Goal: Communication & Community: Answer question/provide support

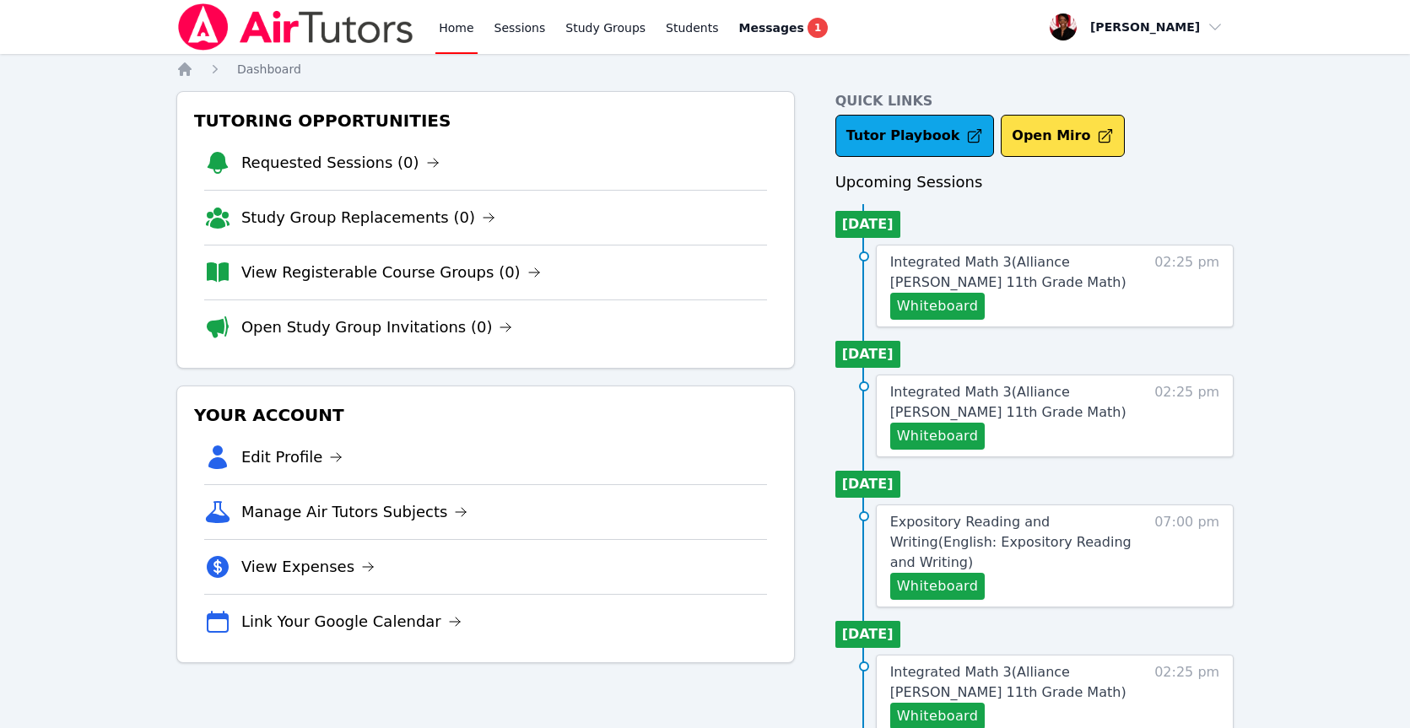
click at [777, 20] on span "Messages" at bounding box center [771, 27] width 65 height 17
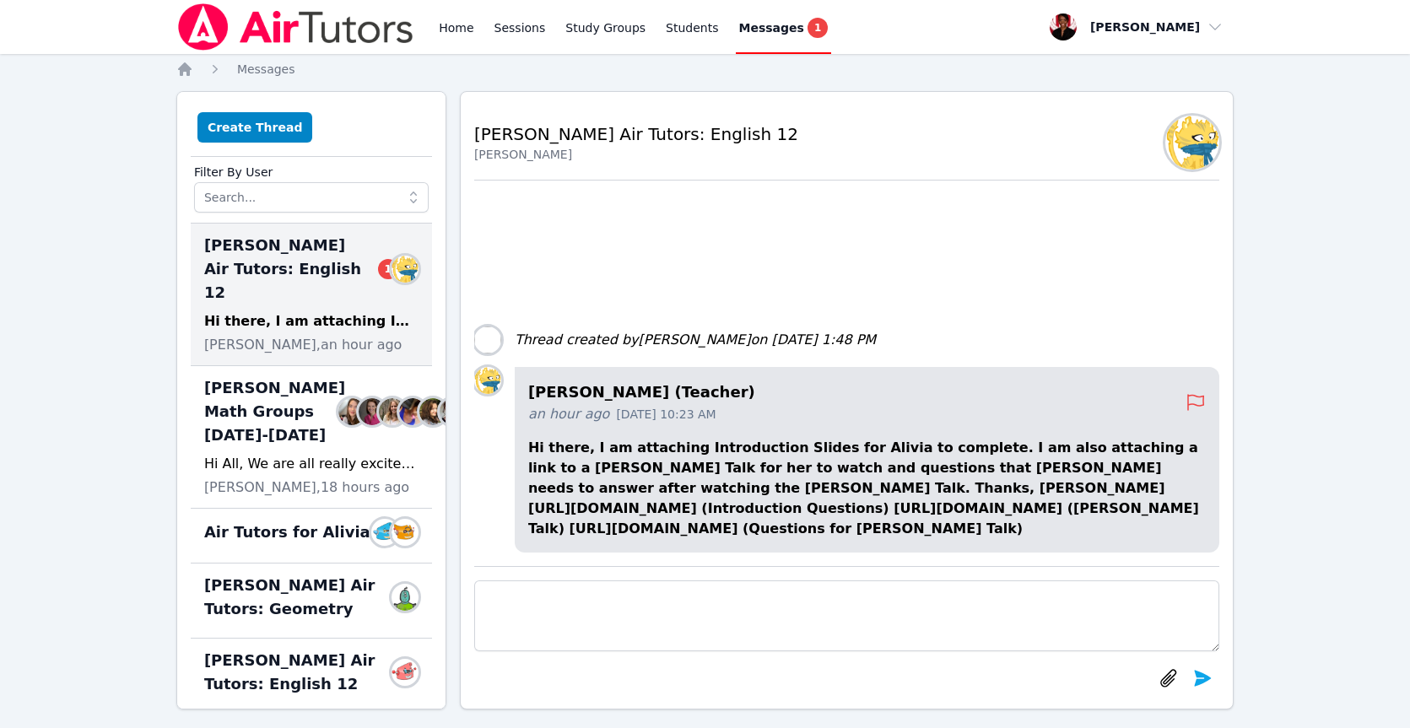
click at [265, 265] on span "Alivia Grant Air Tutors: English 12 1" at bounding box center [301, 269] width 194 height 71
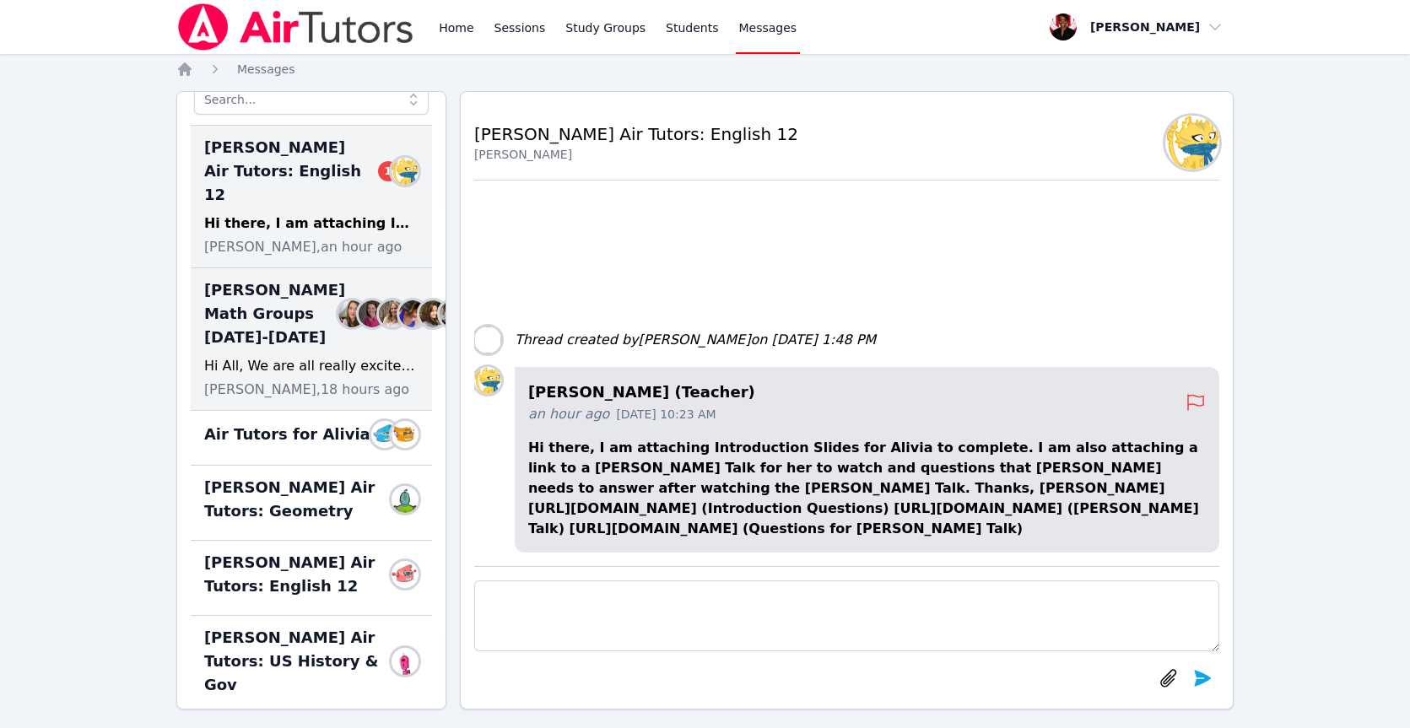
scroll to position [109, 0]
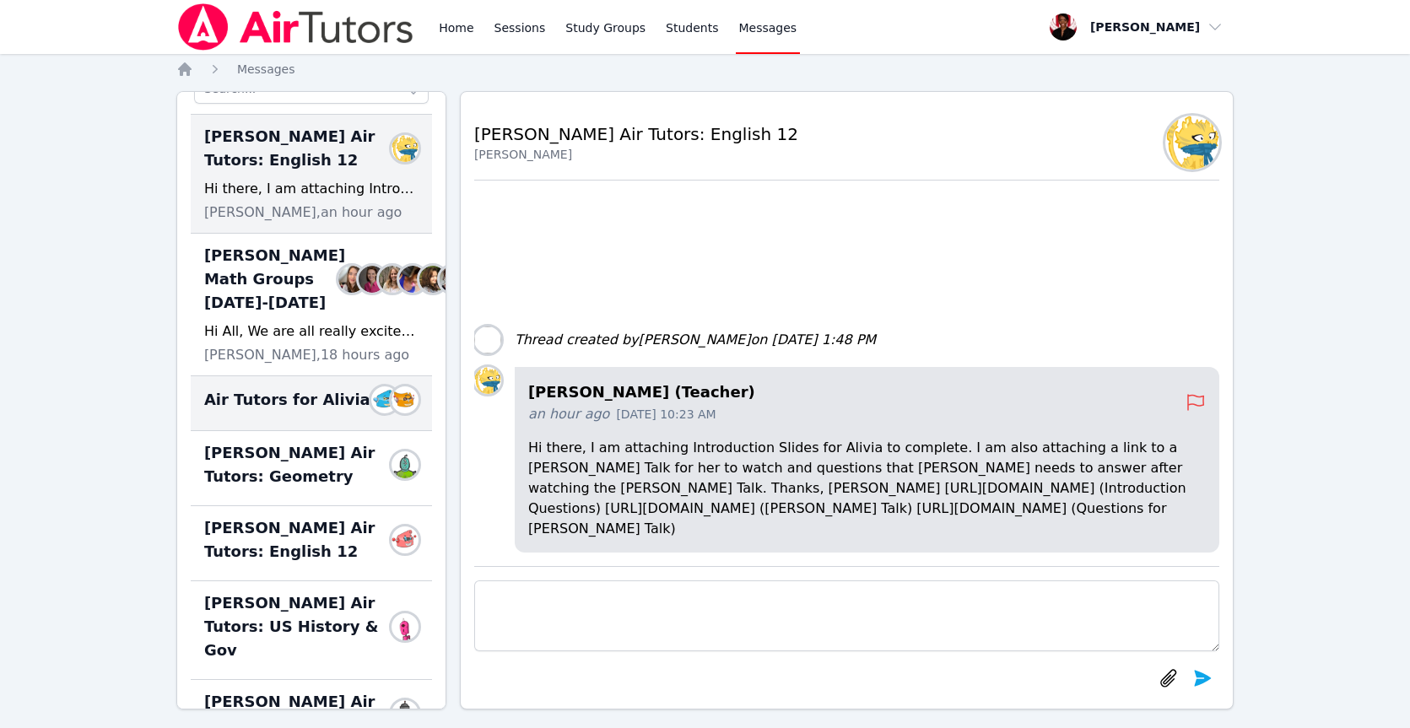
click at [321, 431] on div "Air Tutors for Alivia Members" at bounding box center [311, 403] width 241 height 55
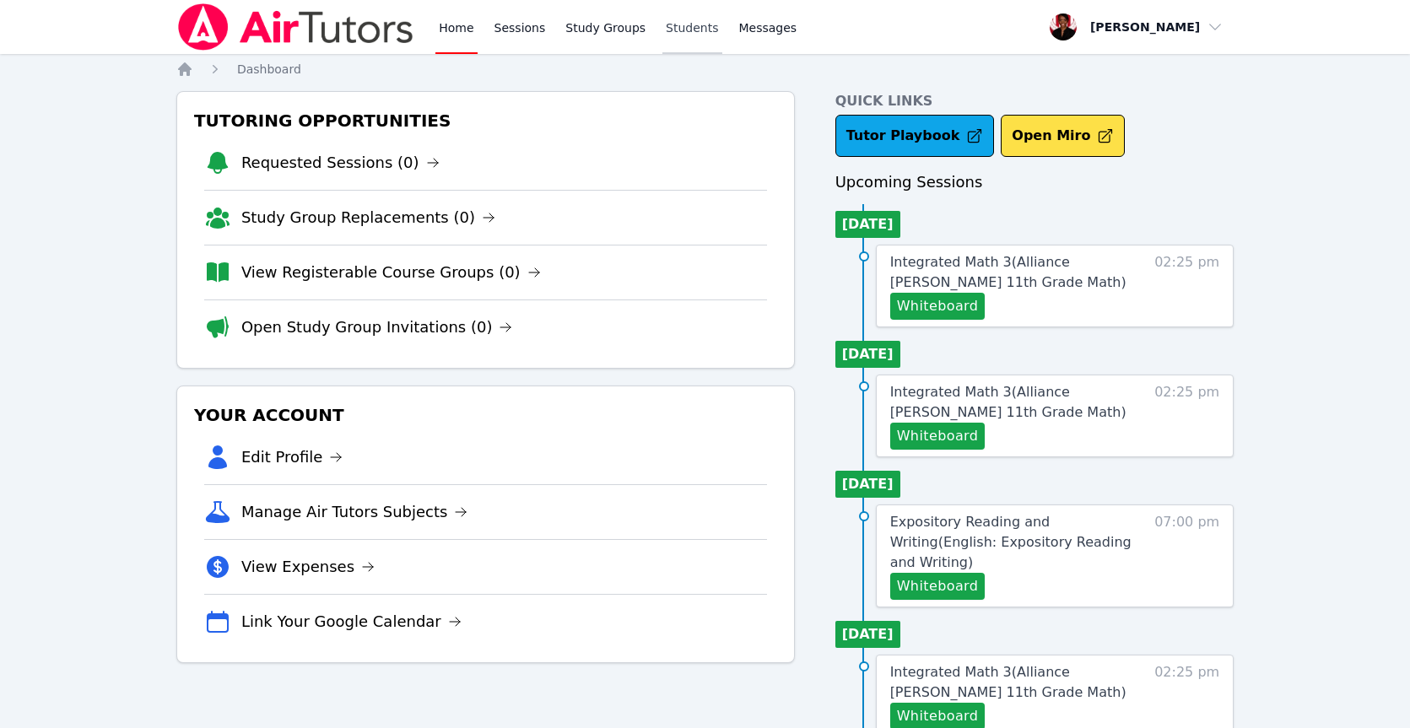
click at [664, 28] on link "Students" at bounding box center [692, 27] width 59 height 54
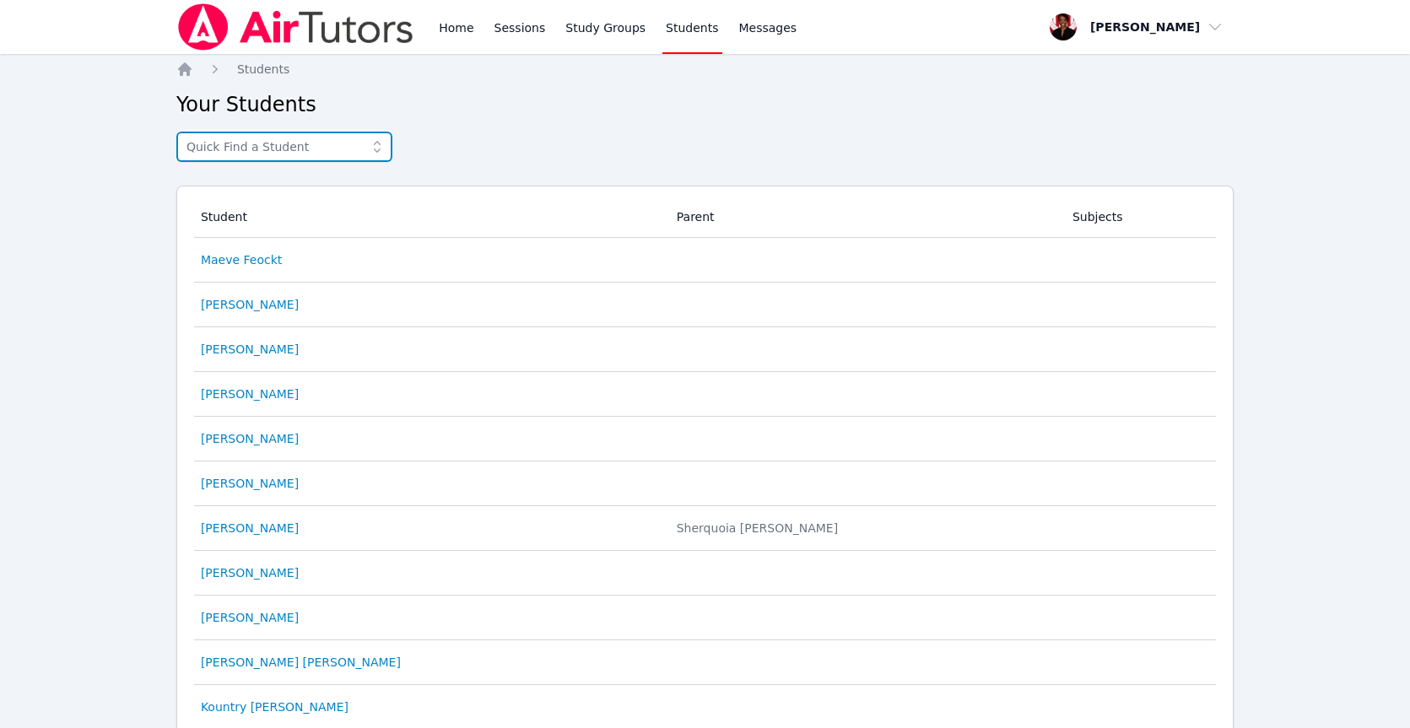
click at [252, 151] on input "text" at bounding box center [284, 147] width 216 height 30
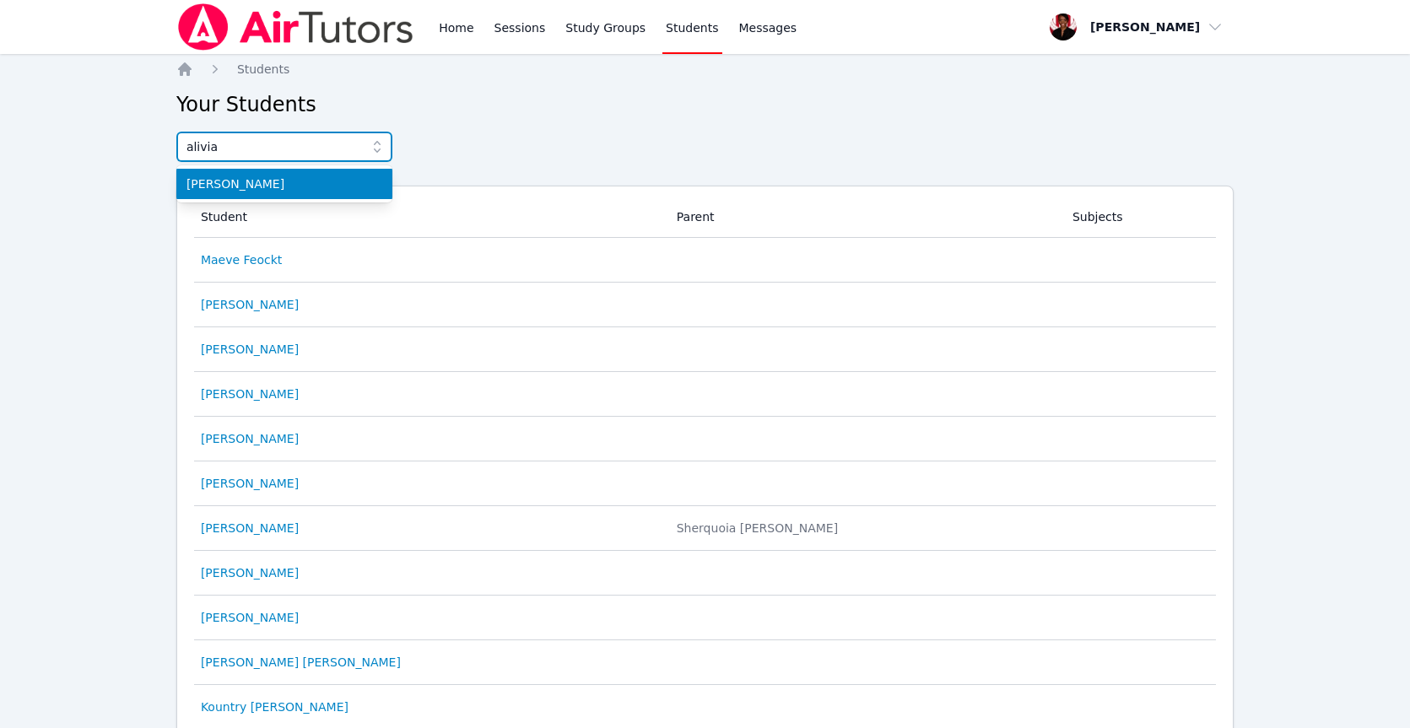
type input "alivia"
click at [275, 182] on span "Alivia Grant" at bounding box center [285, 184] width 196 height 17
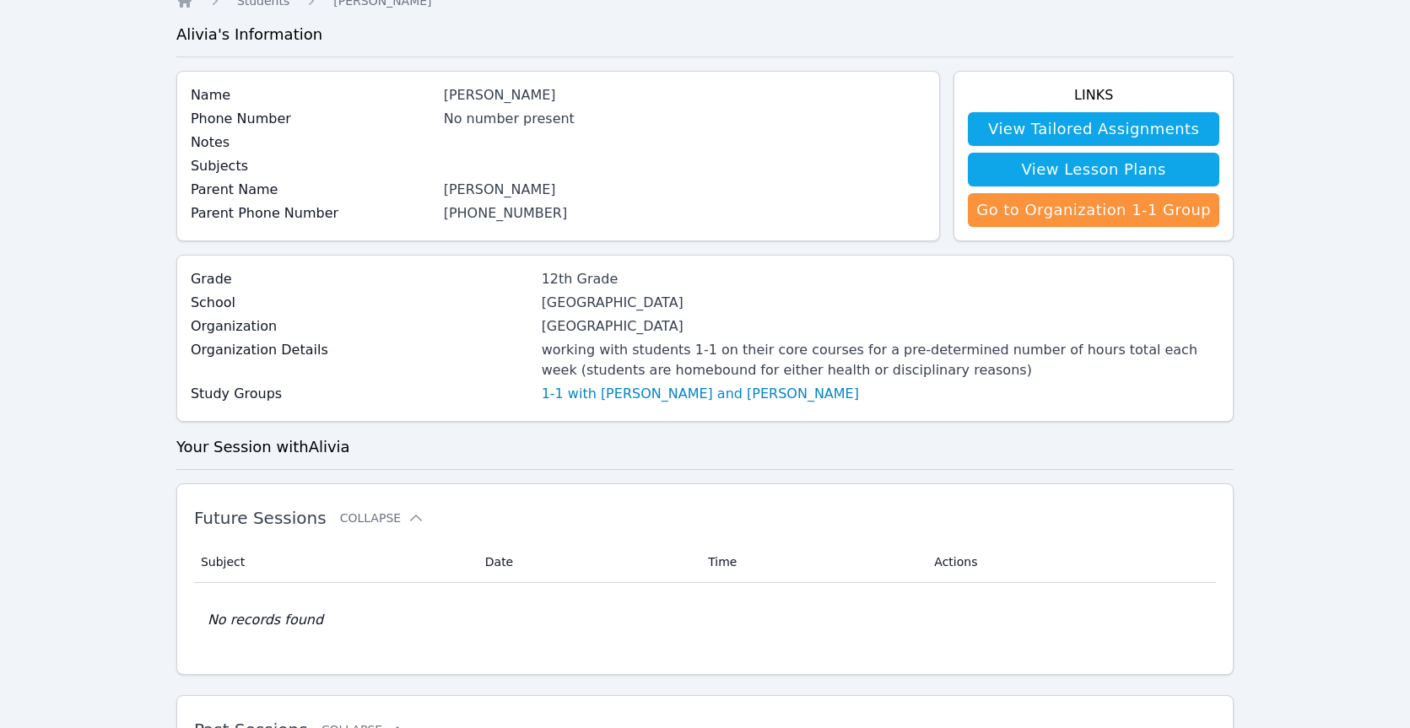
scroll to position [49, 0]
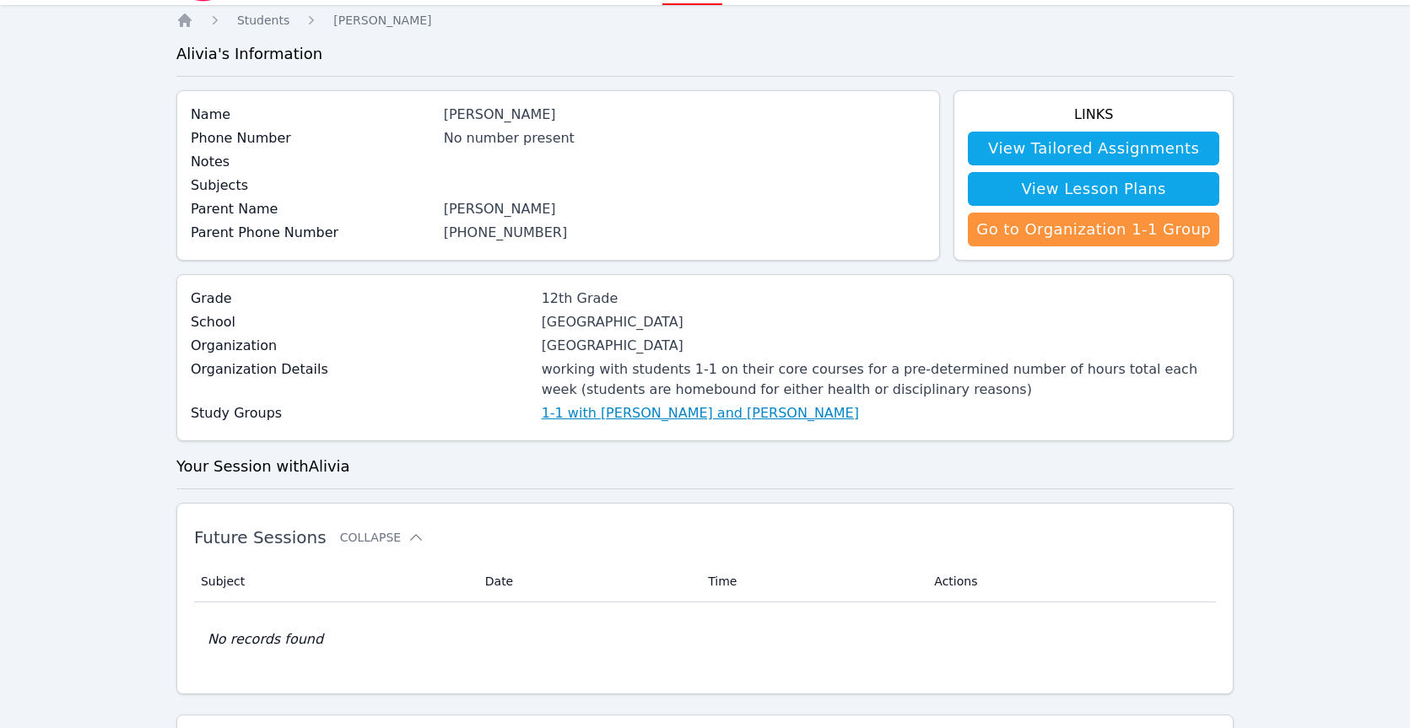
click at [661, 415] on link "1-1 with Alivia Grant and Johnicia Haynes" at bounding box center [700, 413] width 317 height 20
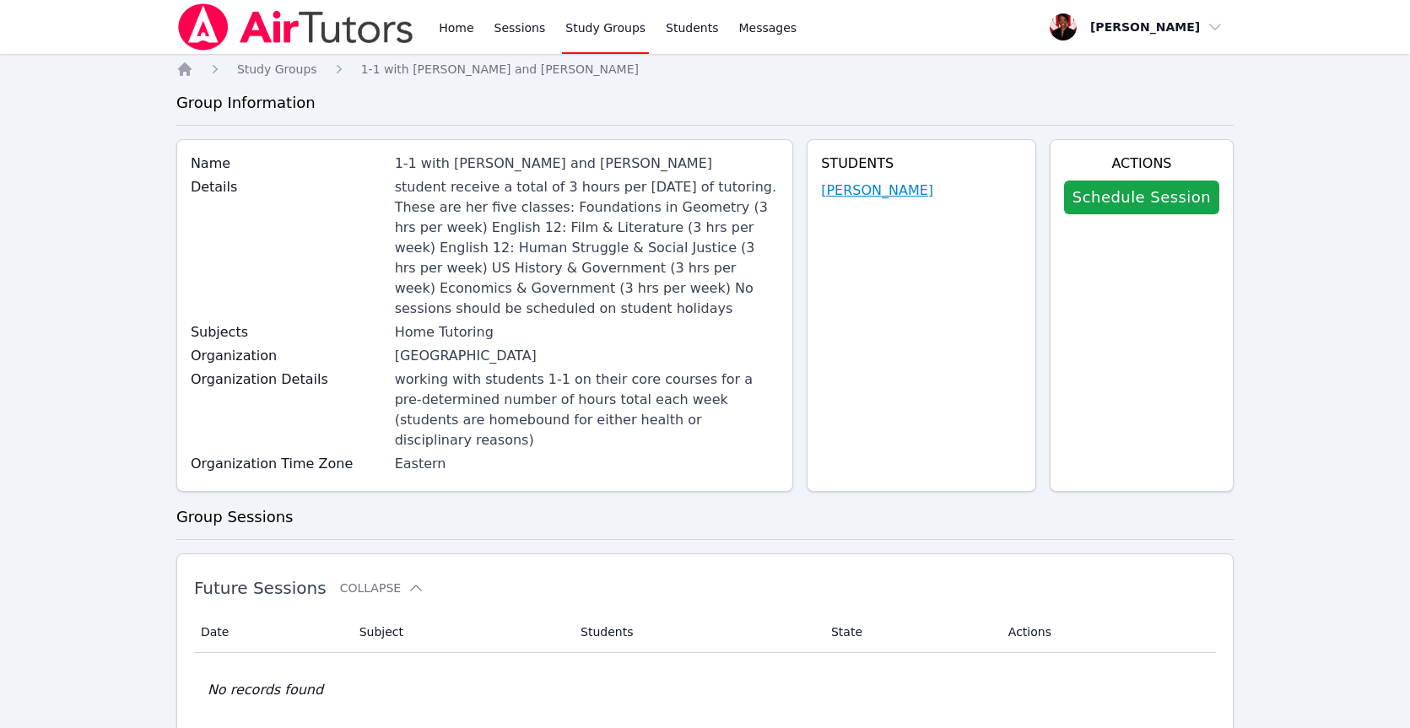
click at [906, 191] on link "Alivia Grant" at bounding box center [877, 191] width 112 height 20
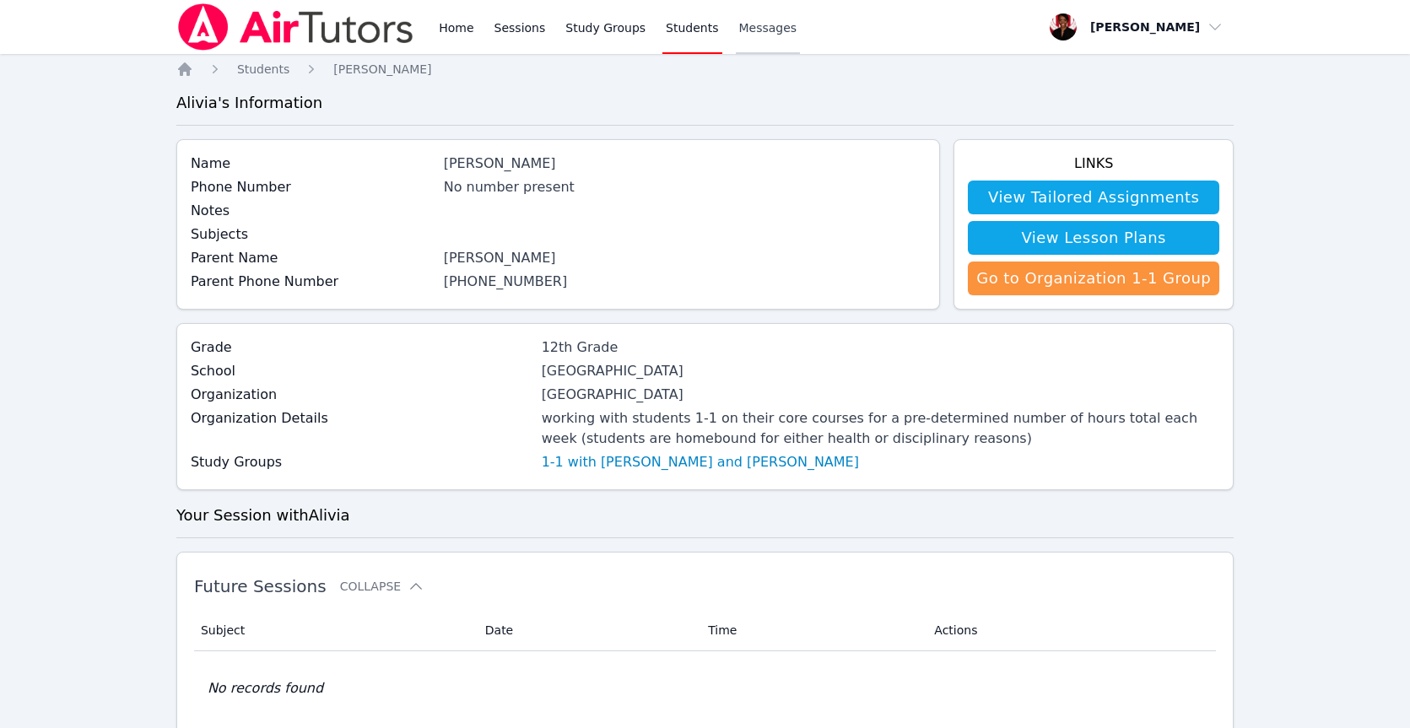
click at [736, 37] on link "Messages" at bounding box center [768, 27] width 65 height 54
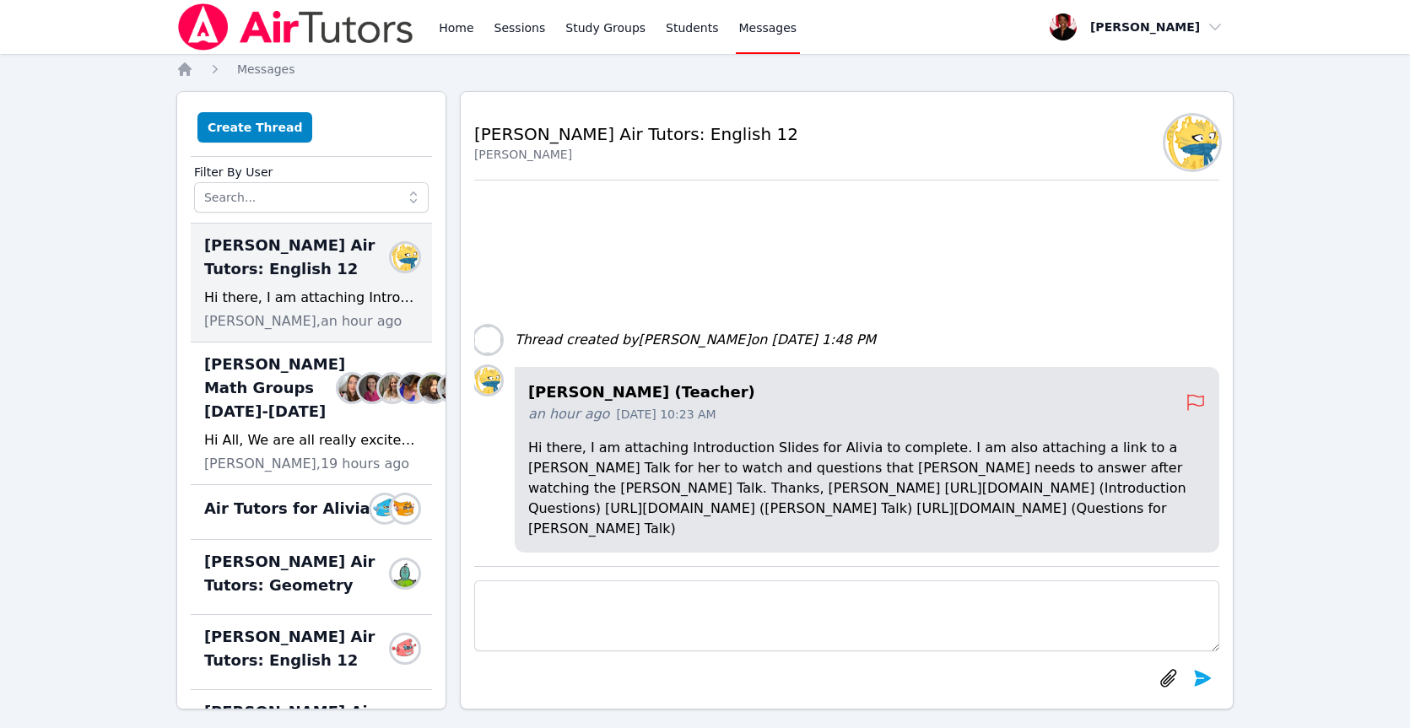
click at [292, 314] on span "Keri Walsh, an hour ago" at bounding box center [303, 321] width 198 height 20
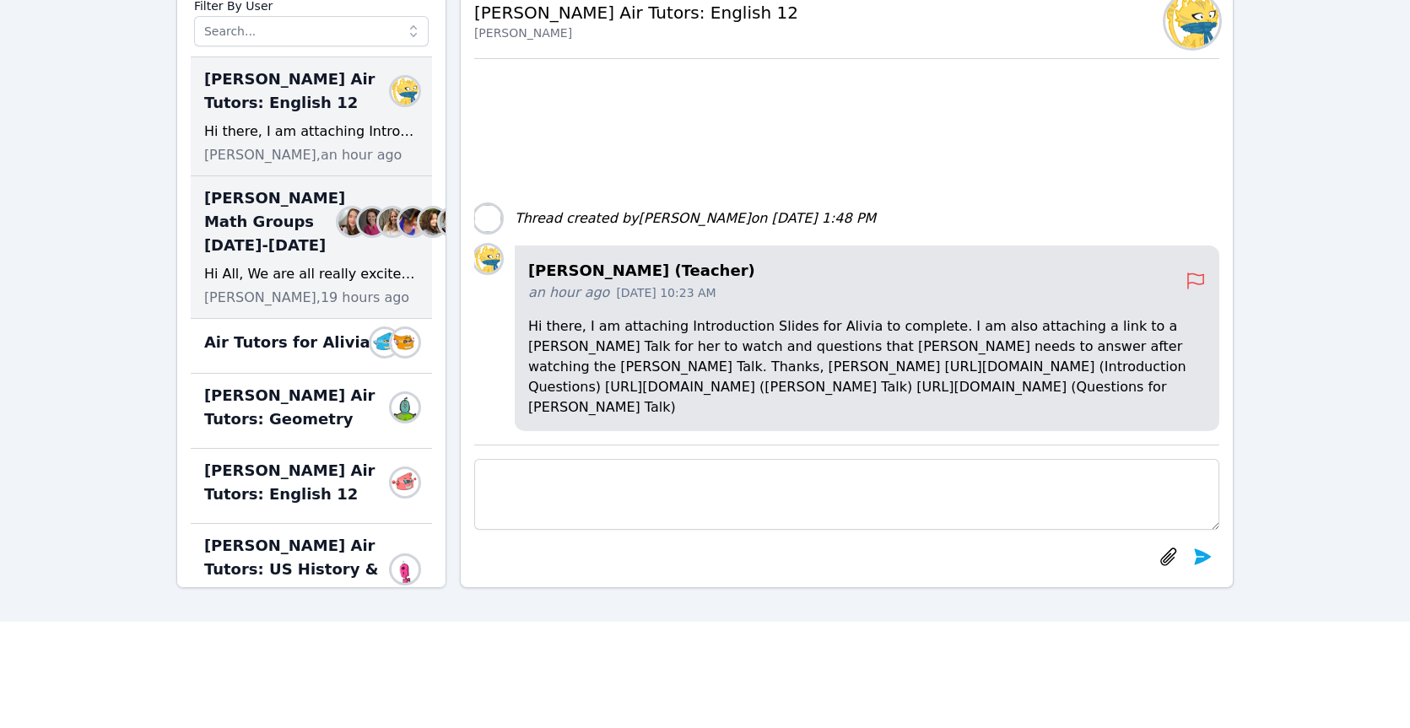
scroll to position [67, 0]
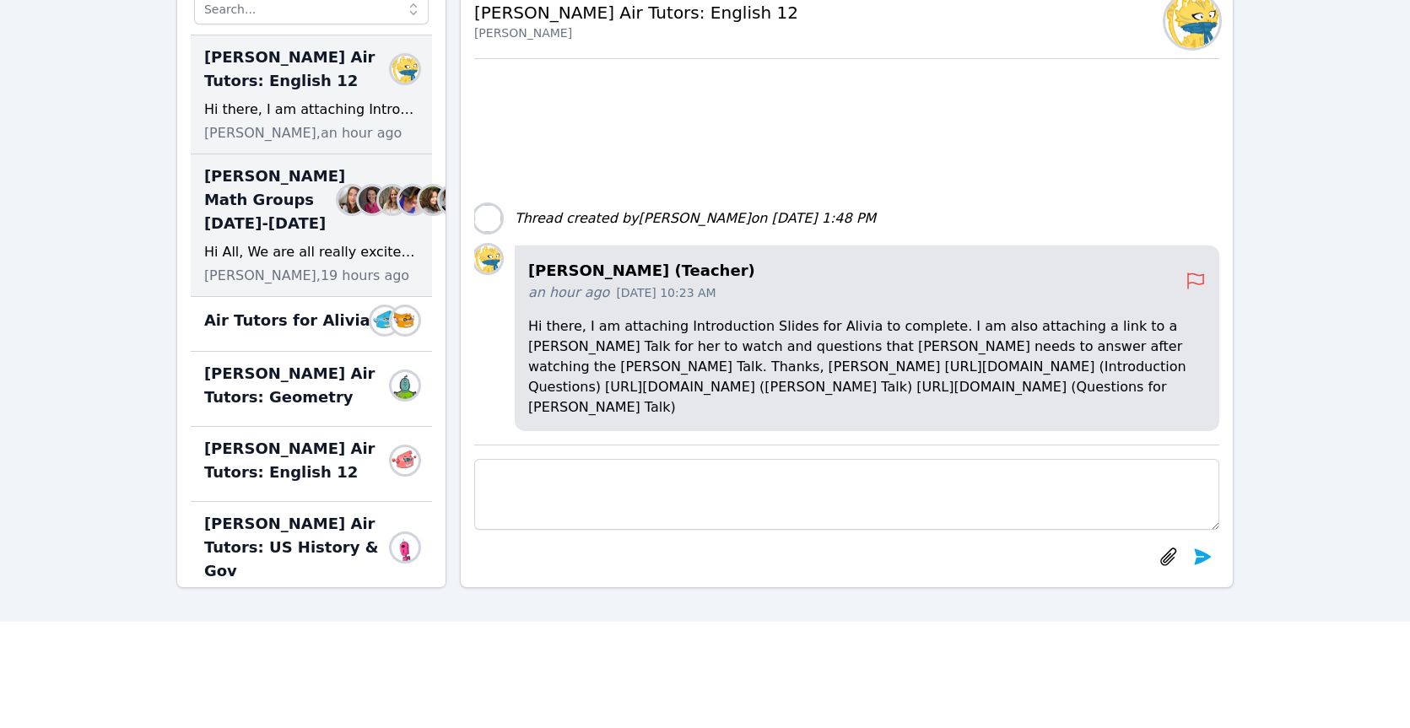
click at [358, 283] on div "McKinzie HS Math Groups 2025-2026 Members Hi All, We are all really excited to …" at bounding box center [311, 225] width 241 height 143
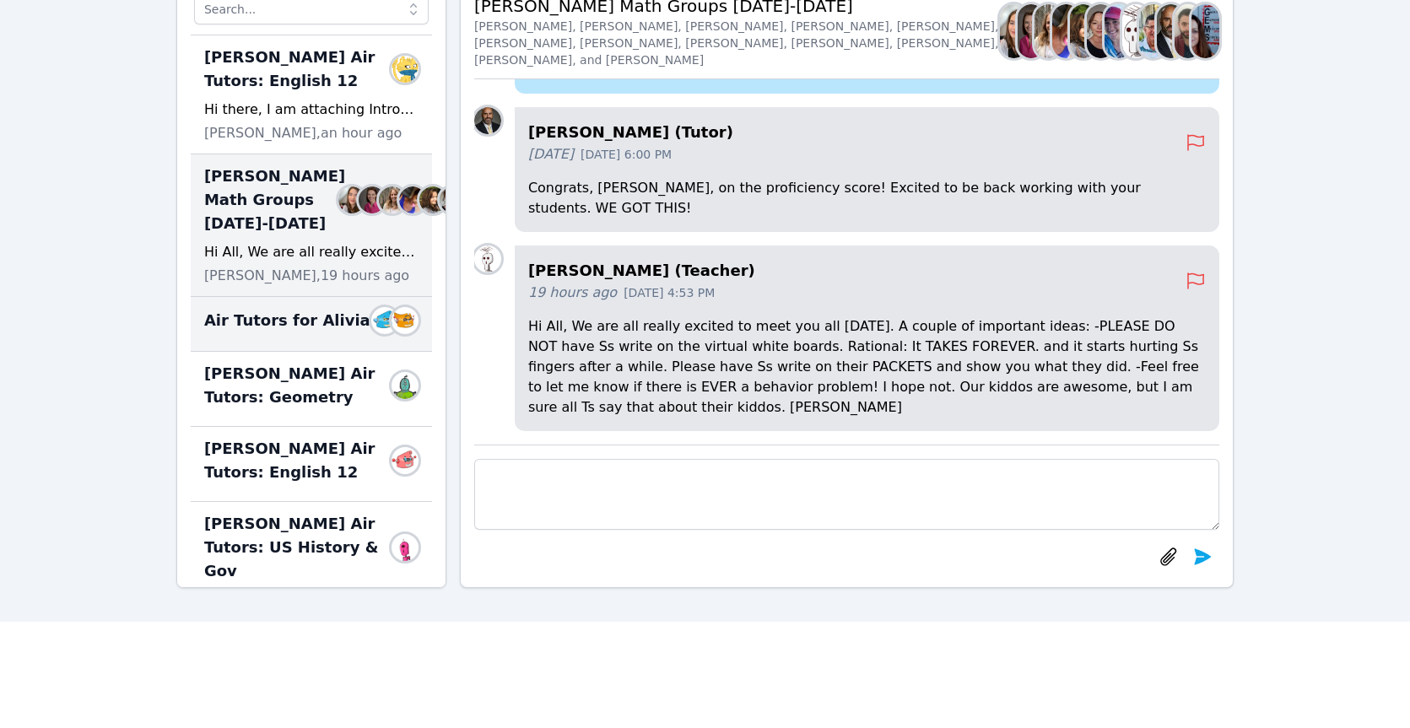
click at [322, 333] on span "Air Tutors for Alivia" at bounding box center [287, 321] width 166 height 24
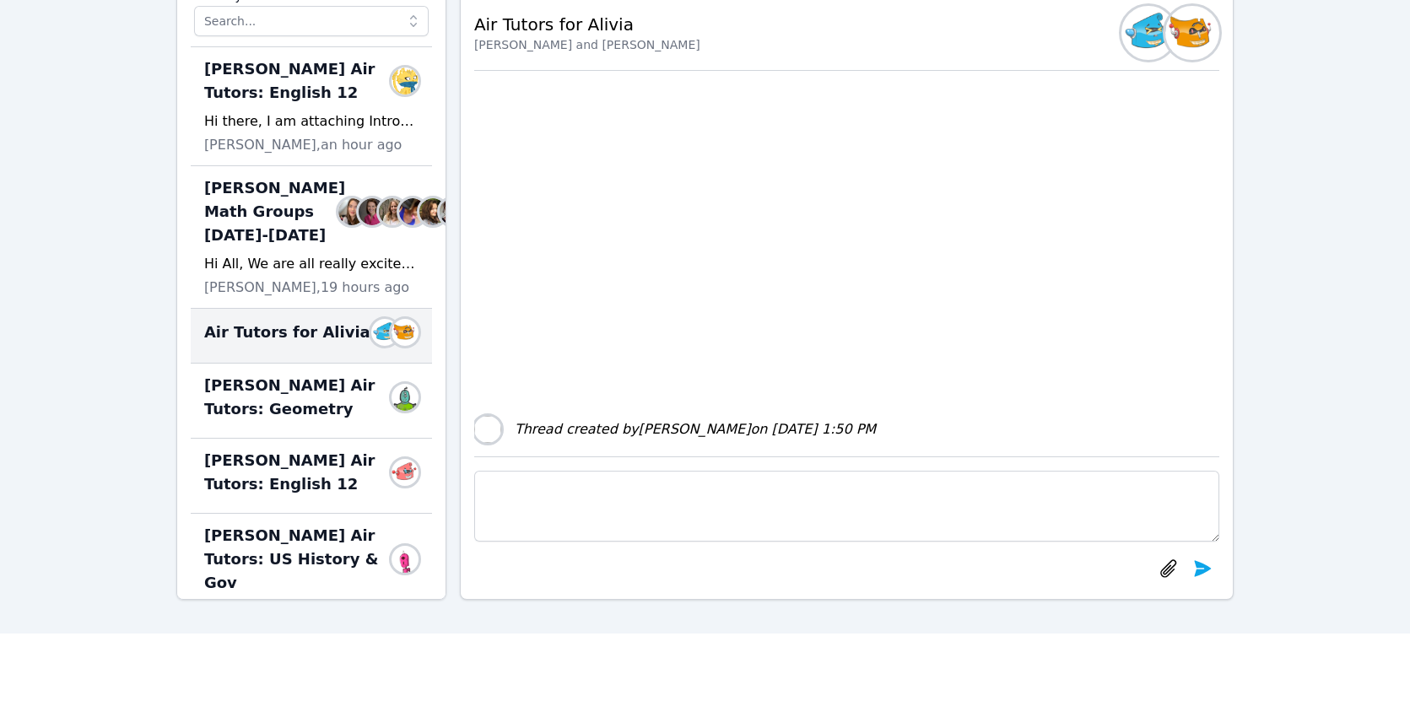
scroll to position [96, 0]
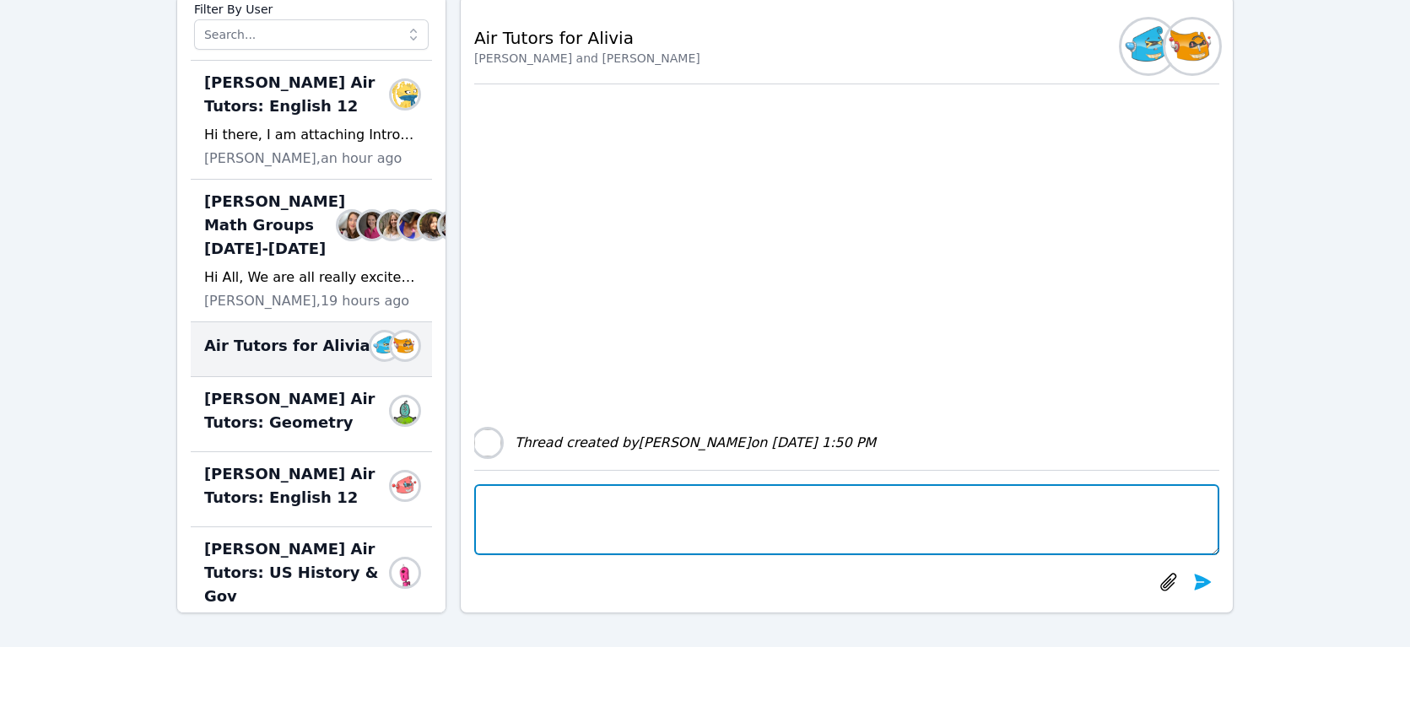
click at [609, 538] on textarea at bounding box center [846, 519] width 745 height 71
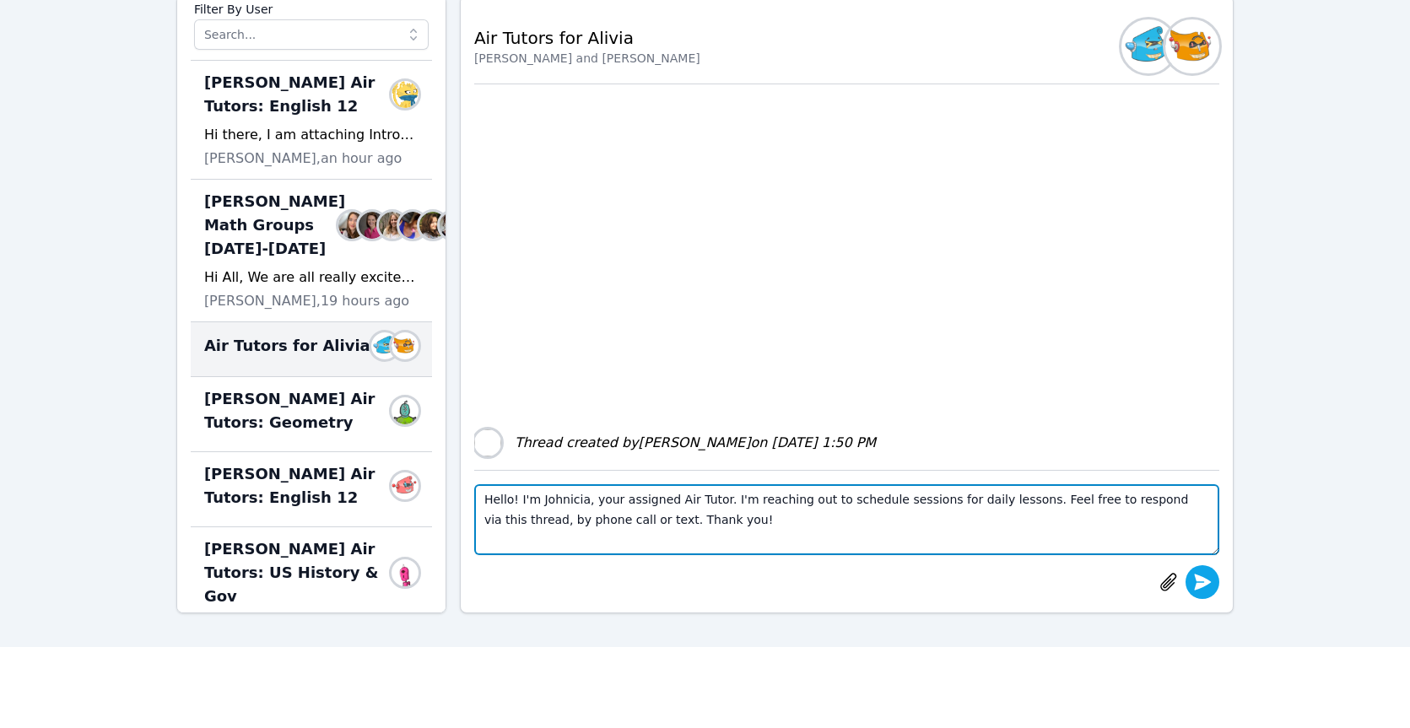
type textarea "Hello! I'm Johnicia, your assigned Air Tutor. I'm reaching out to schedule sess…"
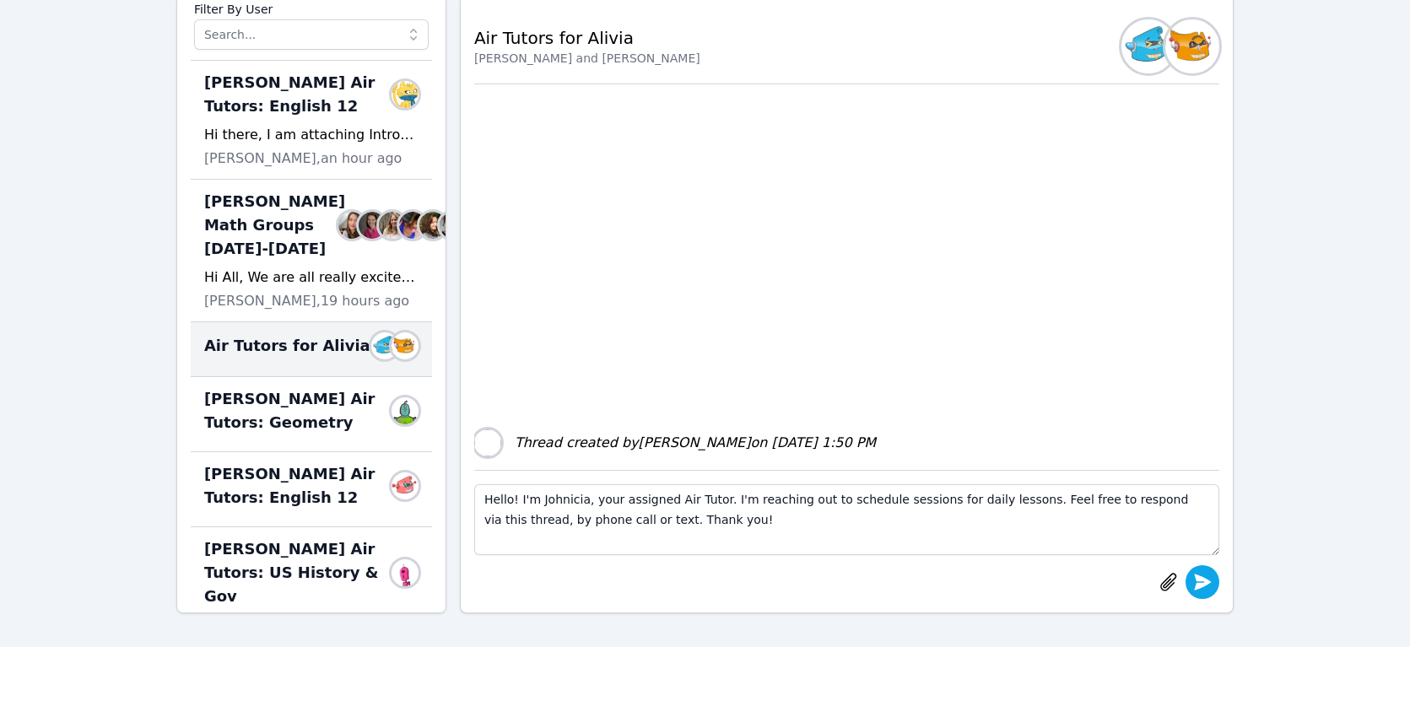
click at [1199, 581] on icon "submit" at bounding box center [1203, 582] width 17 height 16
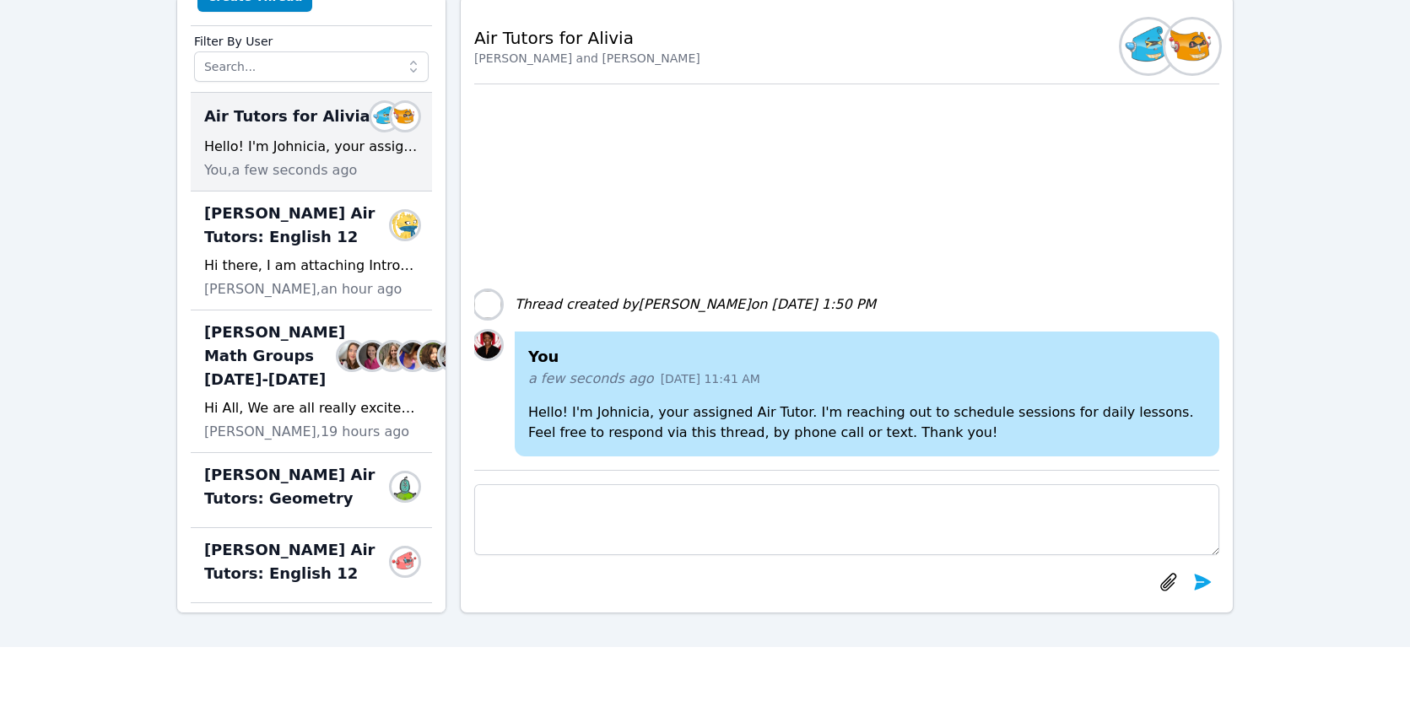
scroll to position [0, 0]
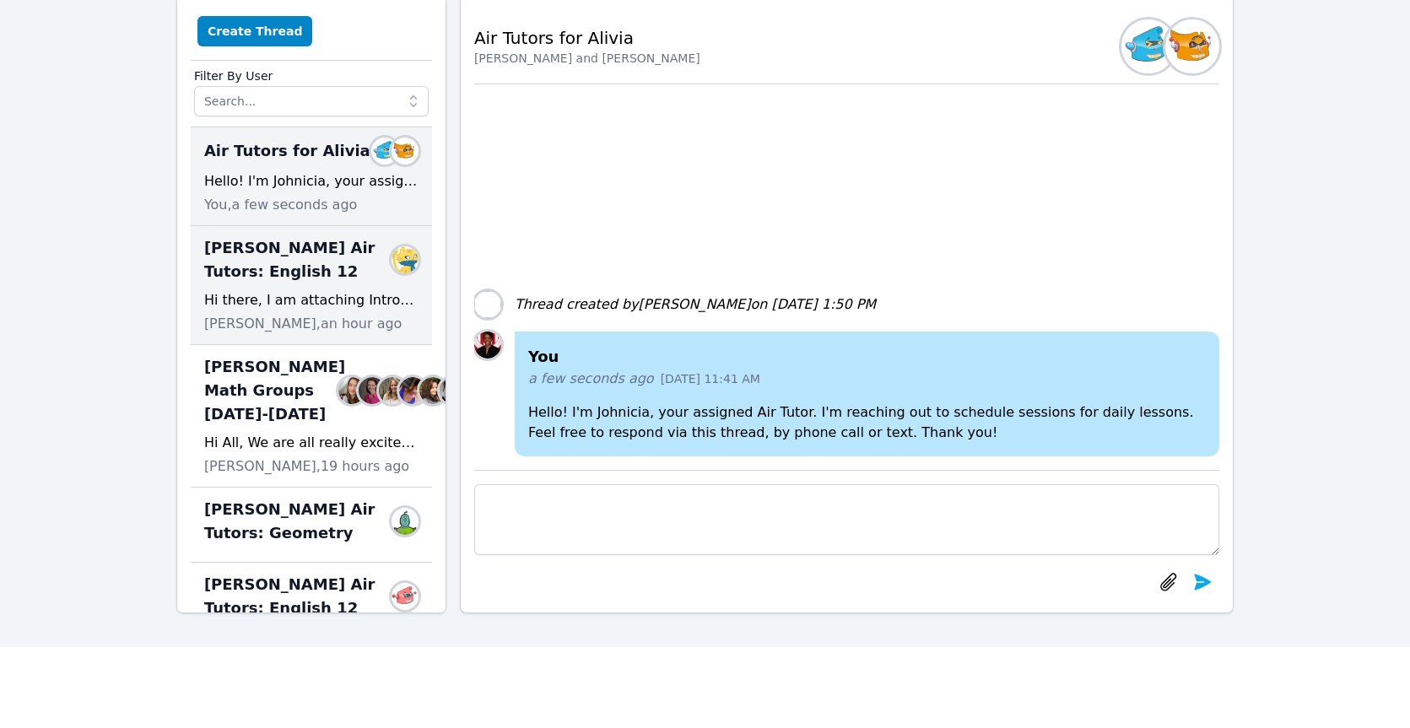
click at [326, 282] on span "[PERSON_NAME] Air Tutors: English 12" at bounding box center [301, 259] width 194 height 47
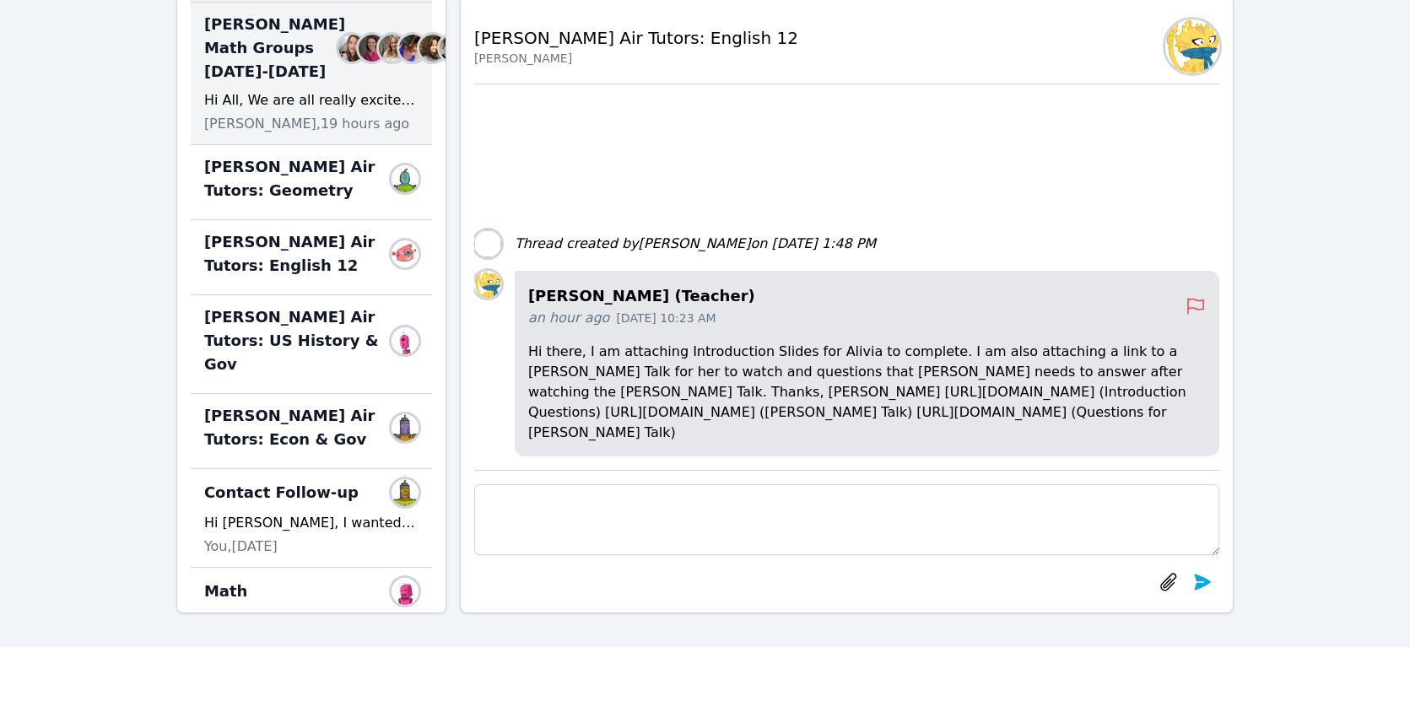
scroll to position [349, 0]
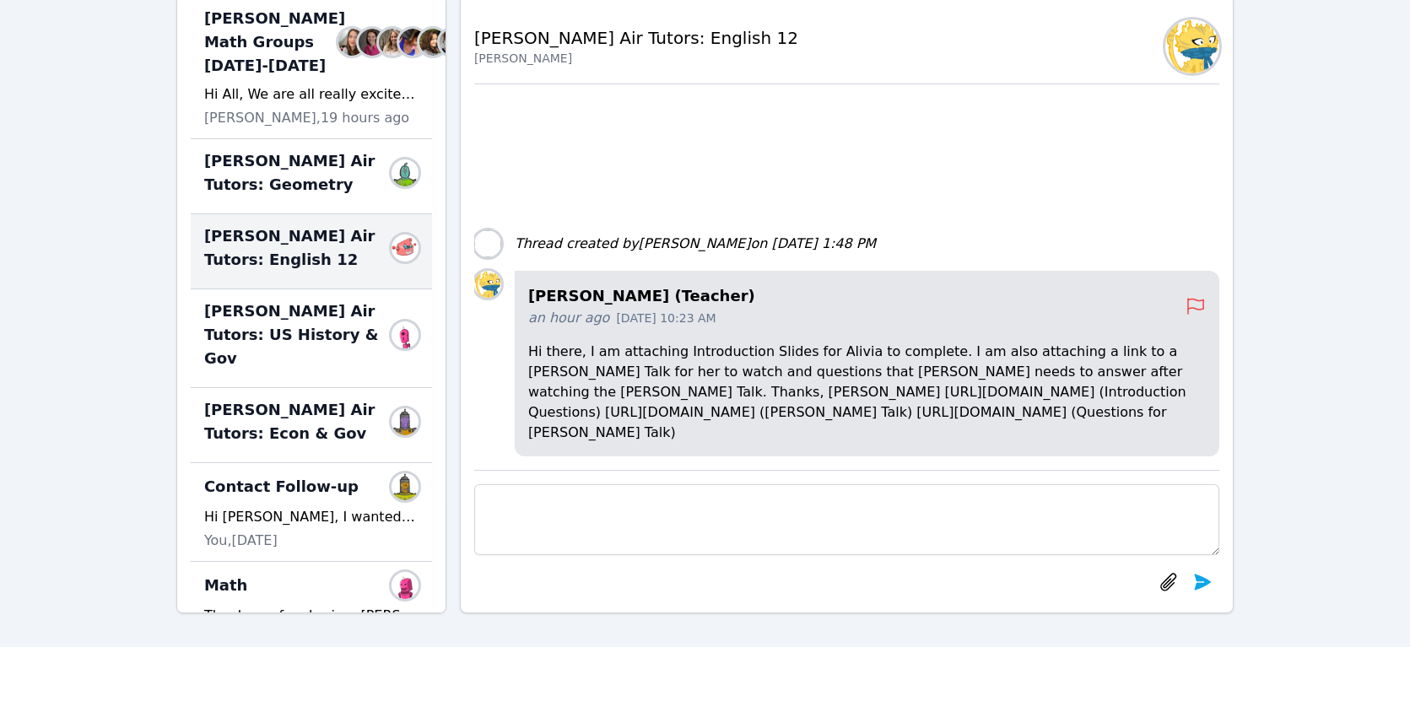
click at [324, 290] on div "Alivia Grant Air Tutors: English 12 Members" at bounding box center [311, 251] width 241 height 75
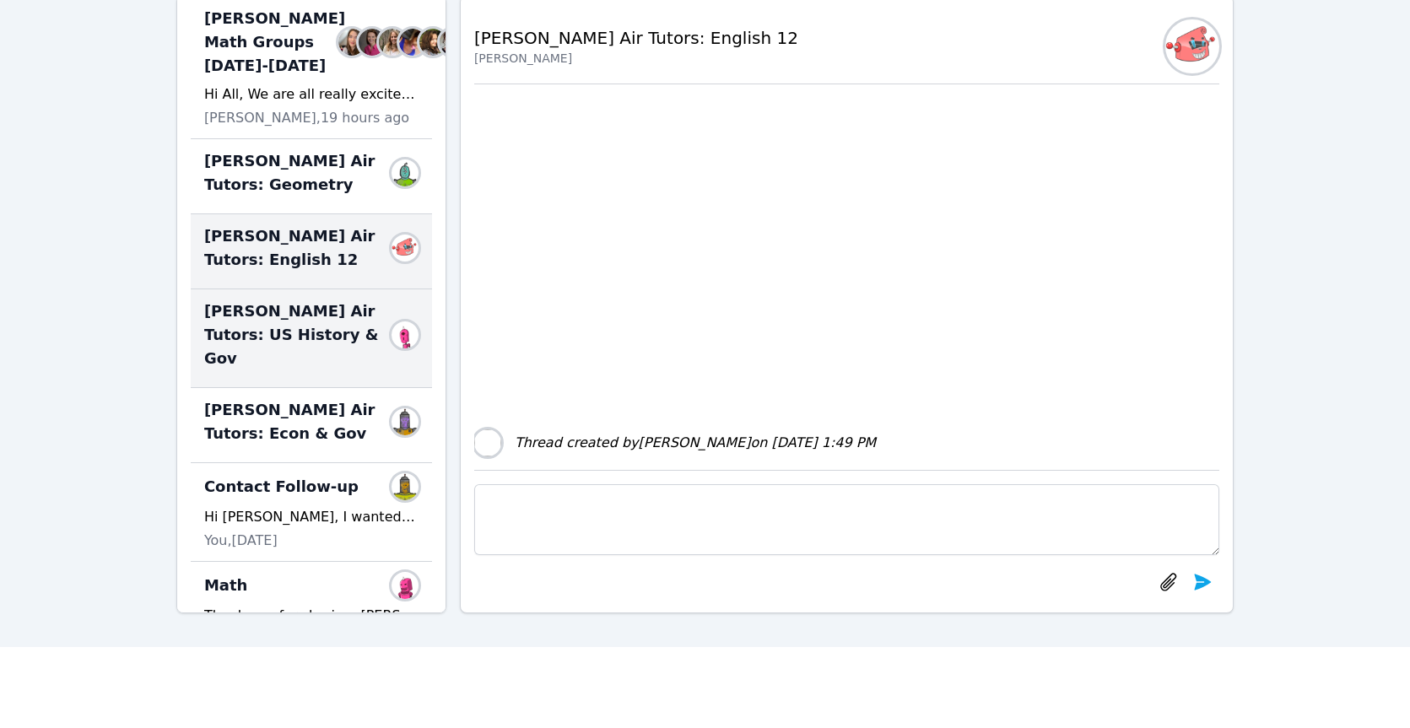
click at [308, 371] on span "[PERSON_NAME] Air Tutors: US History & Gov" at bounding box center [301, 335] width 194 height 71
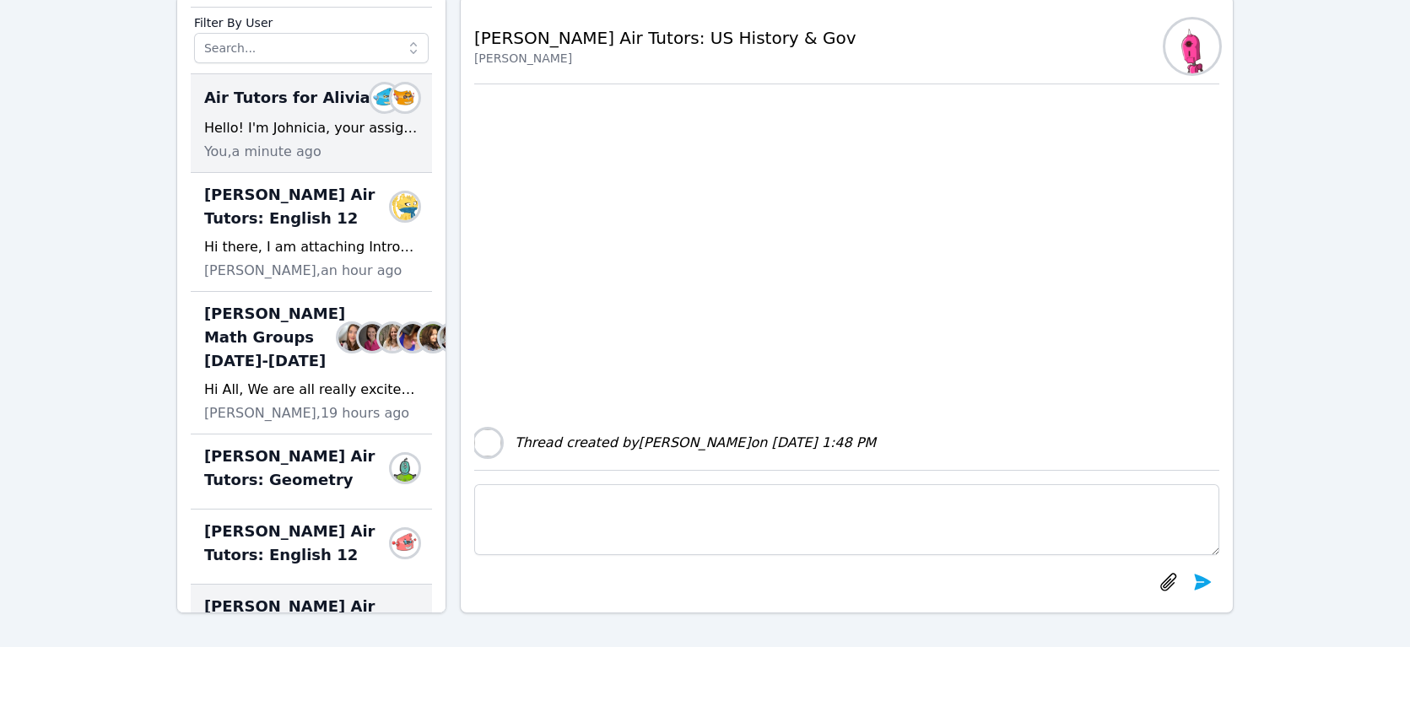
scroll to position [52, 0]
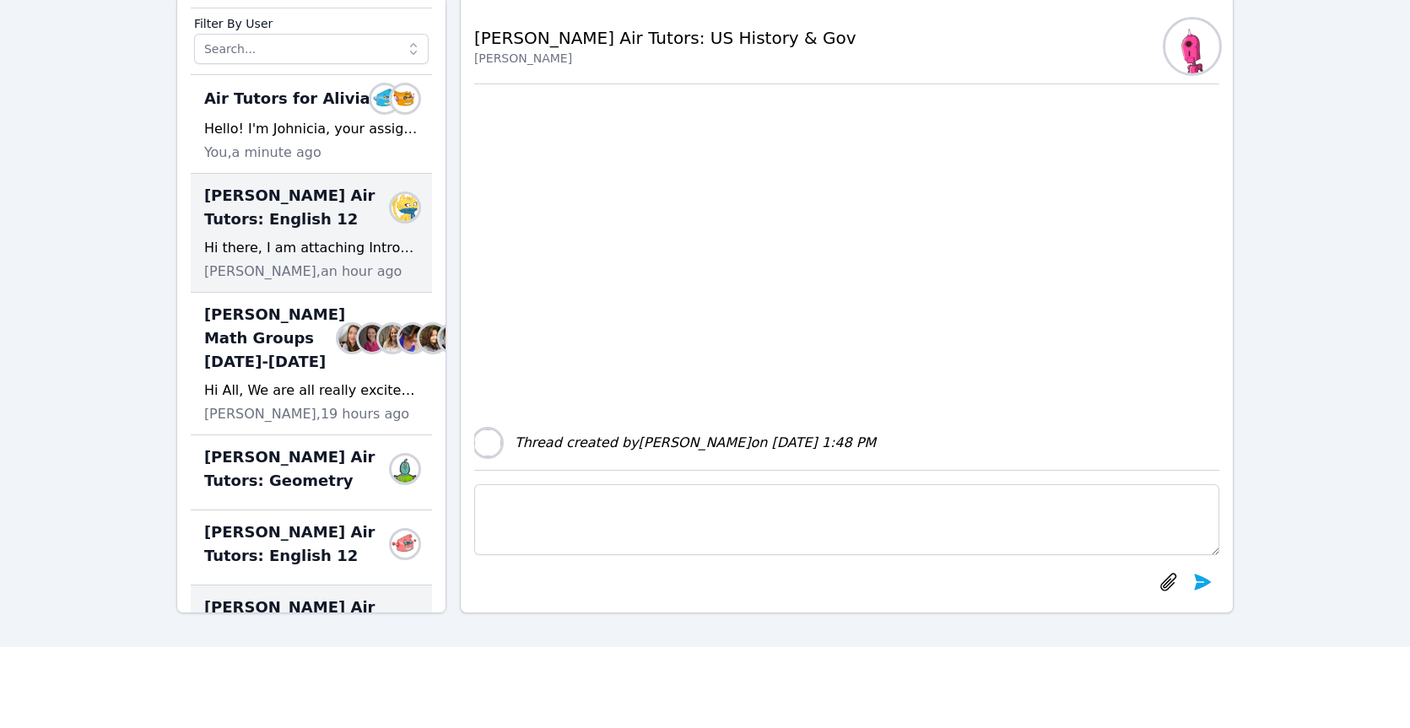
click at [259, 225] on span "[PERSON_NAME] Air Tutors: English 12" at bounding box center [301, 207] width 194 height 47
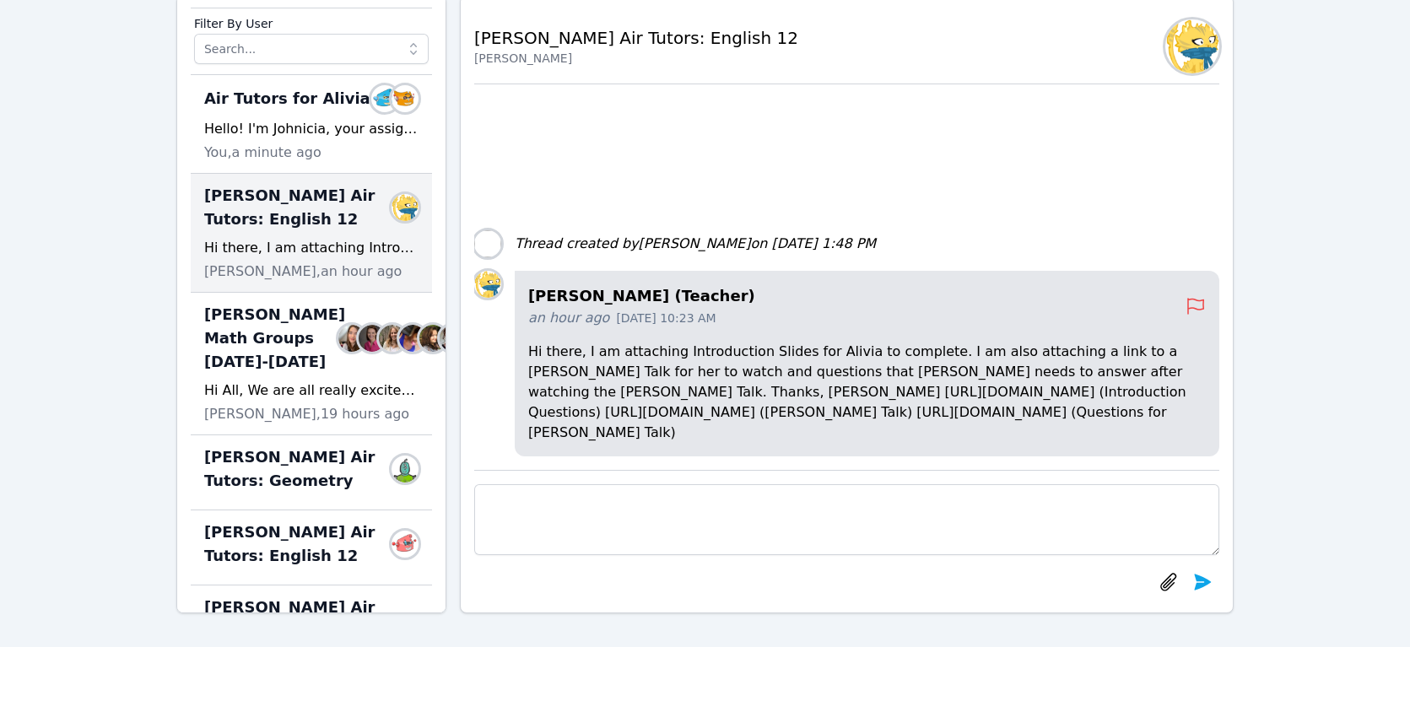
click at [749, 365] on p "Hi there, I am attaching Introduction Slides for Alivia to complete. I am also …" at bounding box center [867, 392] width 678 height 101
drag, startPoint x: 524, startPoint y: 415, endPoint x: 603, endPoint y: 434, distance: 80.7
click at [603, 434] on div "Keri Walsh (Teacher) an hour ago Sep 17, 2025 10:23 AM Hi there, I am attaching…" at bounding box center [867, 364] width 705 height 186
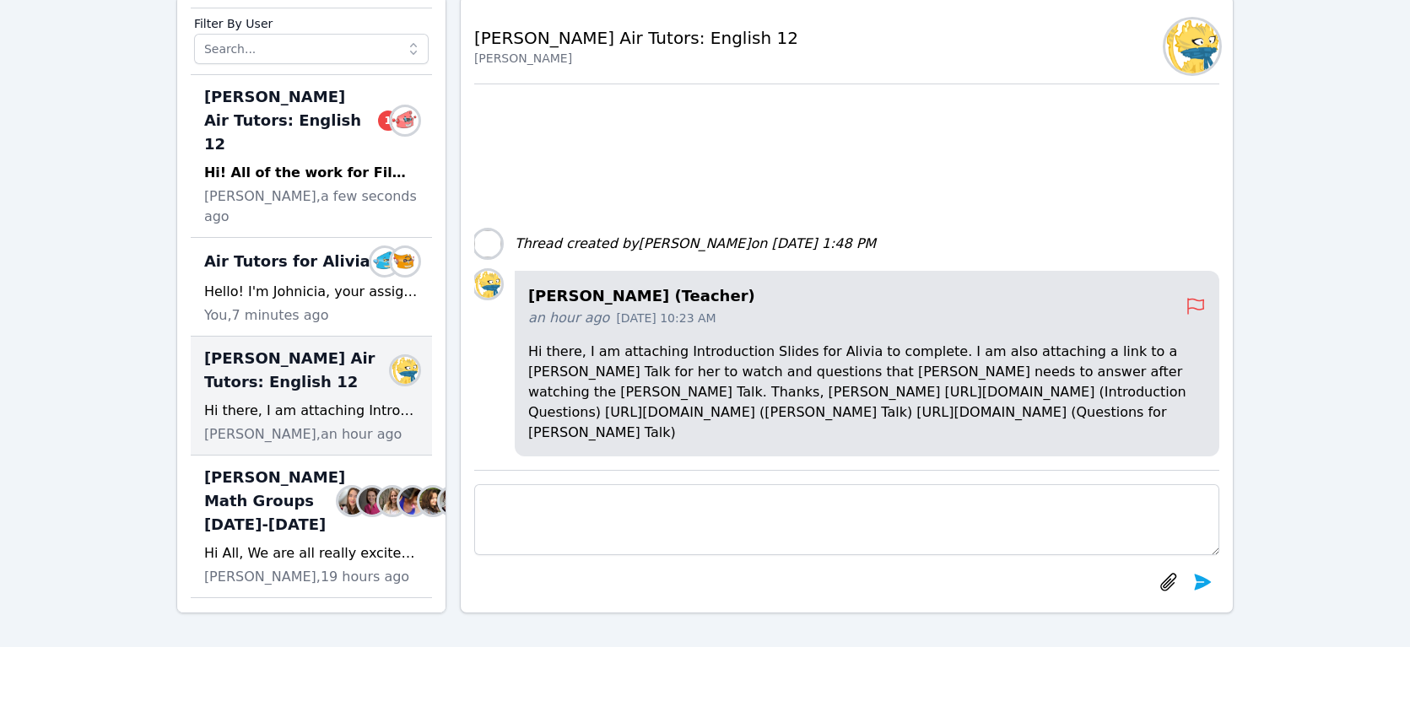
click at [1302, 276] on div "Home Sessions Study Groups Students Messages 1 Open user menu Johnicia Haynes O…" at bounding box center [705, 276] width 1410 height 744
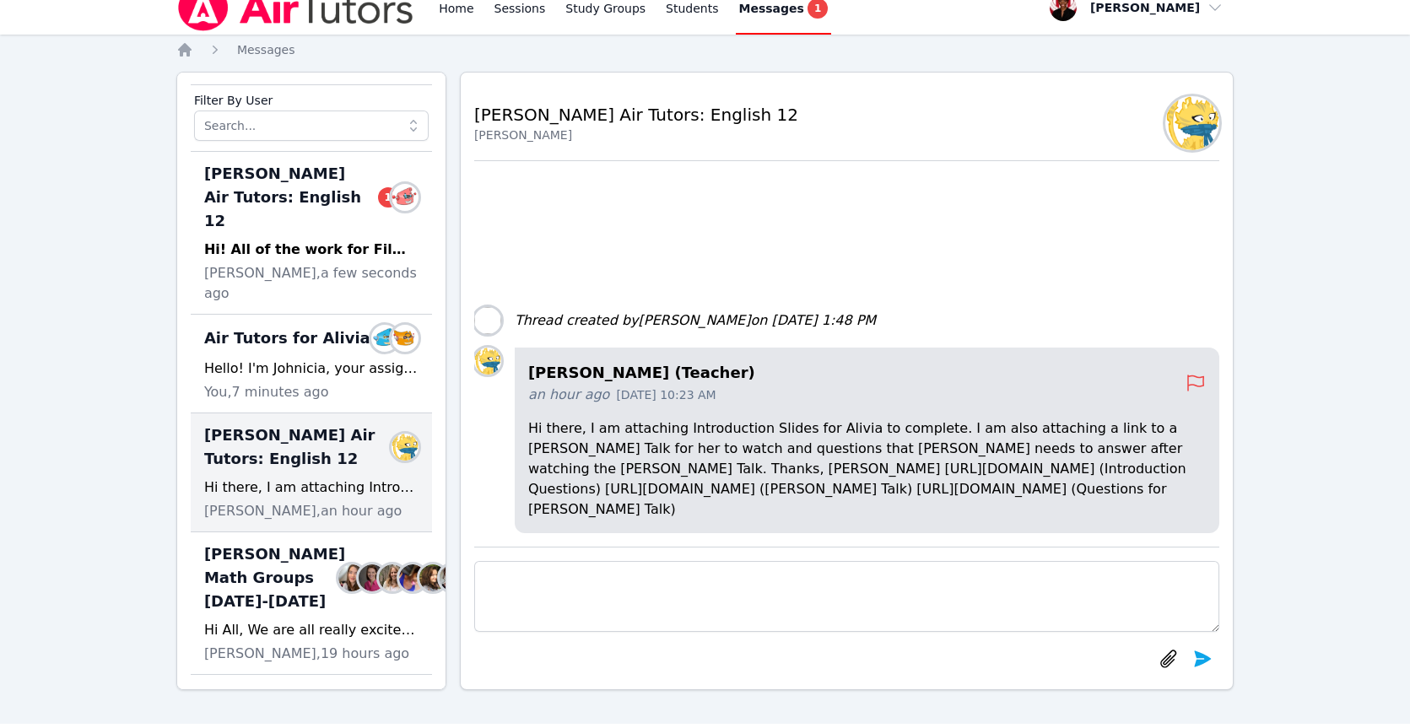
scroll to position [0, 0]
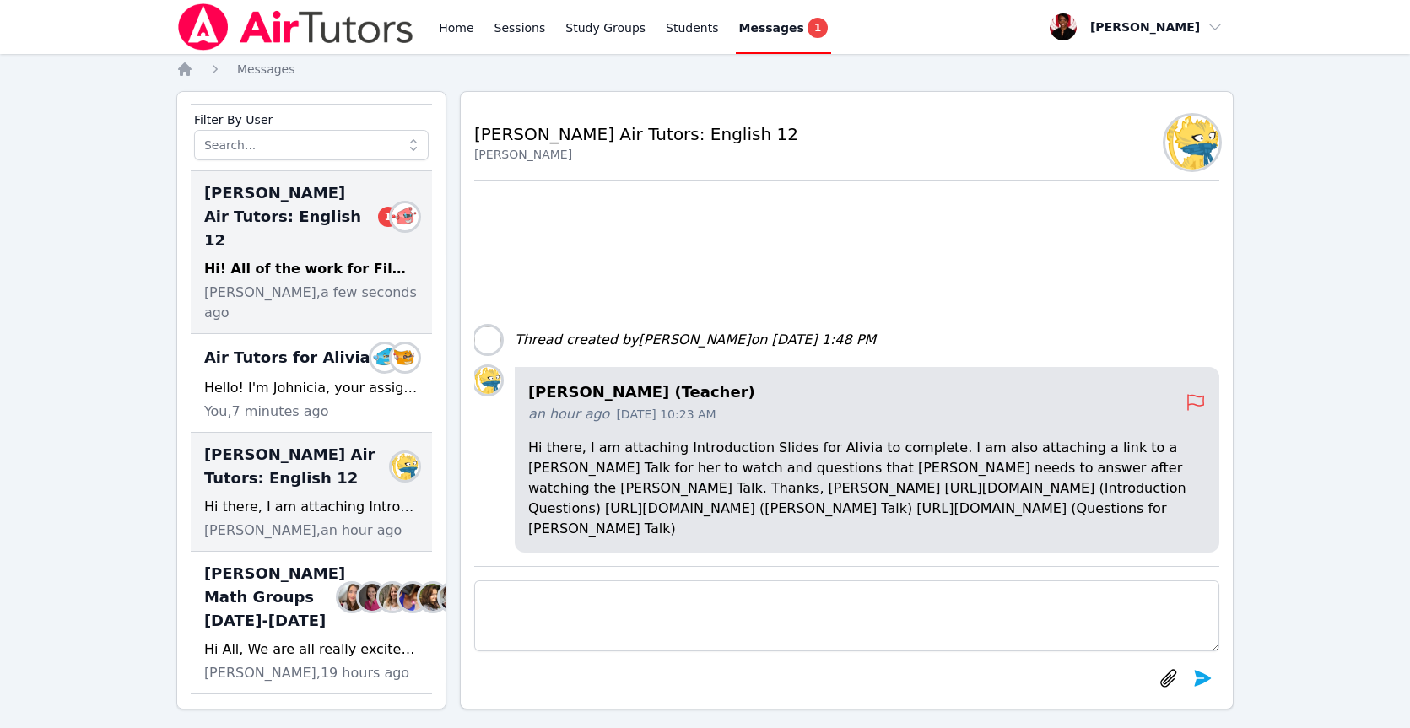
click at [339, 283] on span "Sarah Anderson, a few seconds ago" at bounding box center [311, 303] width 214 height 41
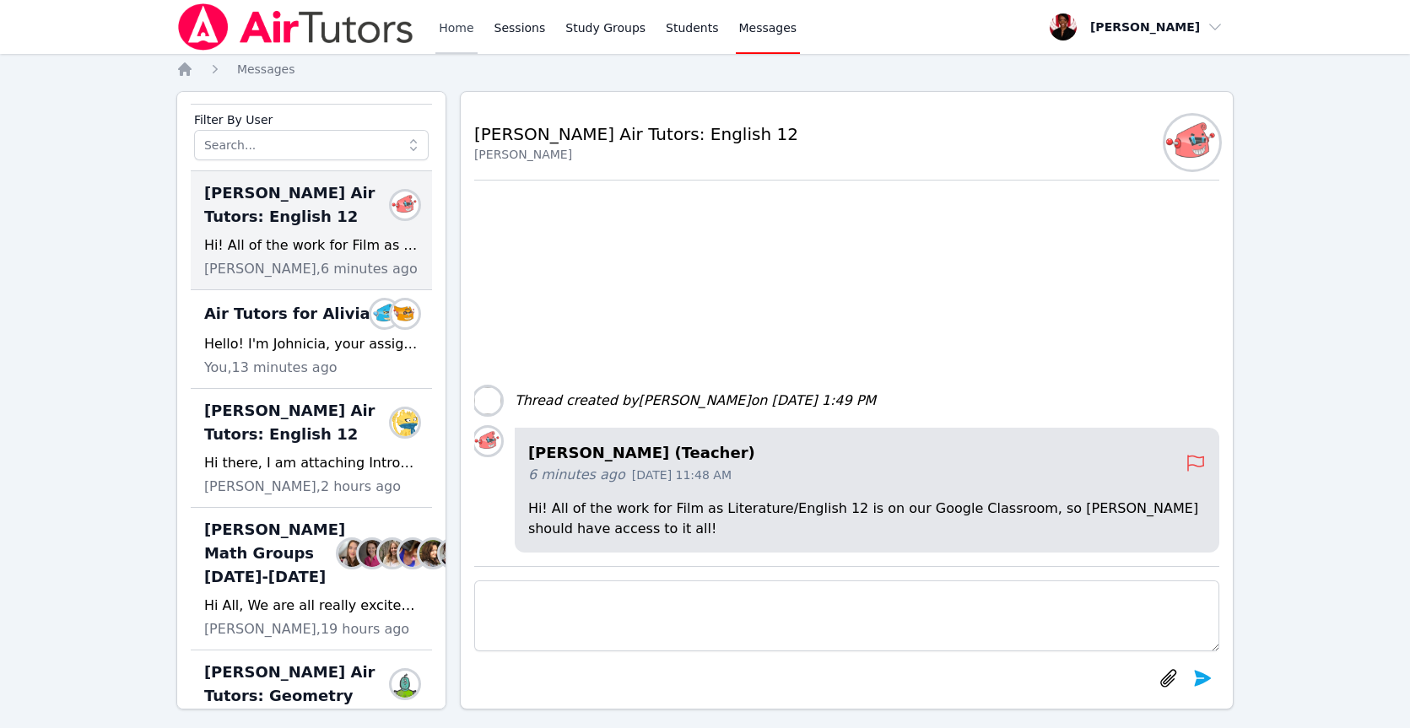
click at [463, 35] on link "Home" at bounding box center [456, 27] width 41 height 54
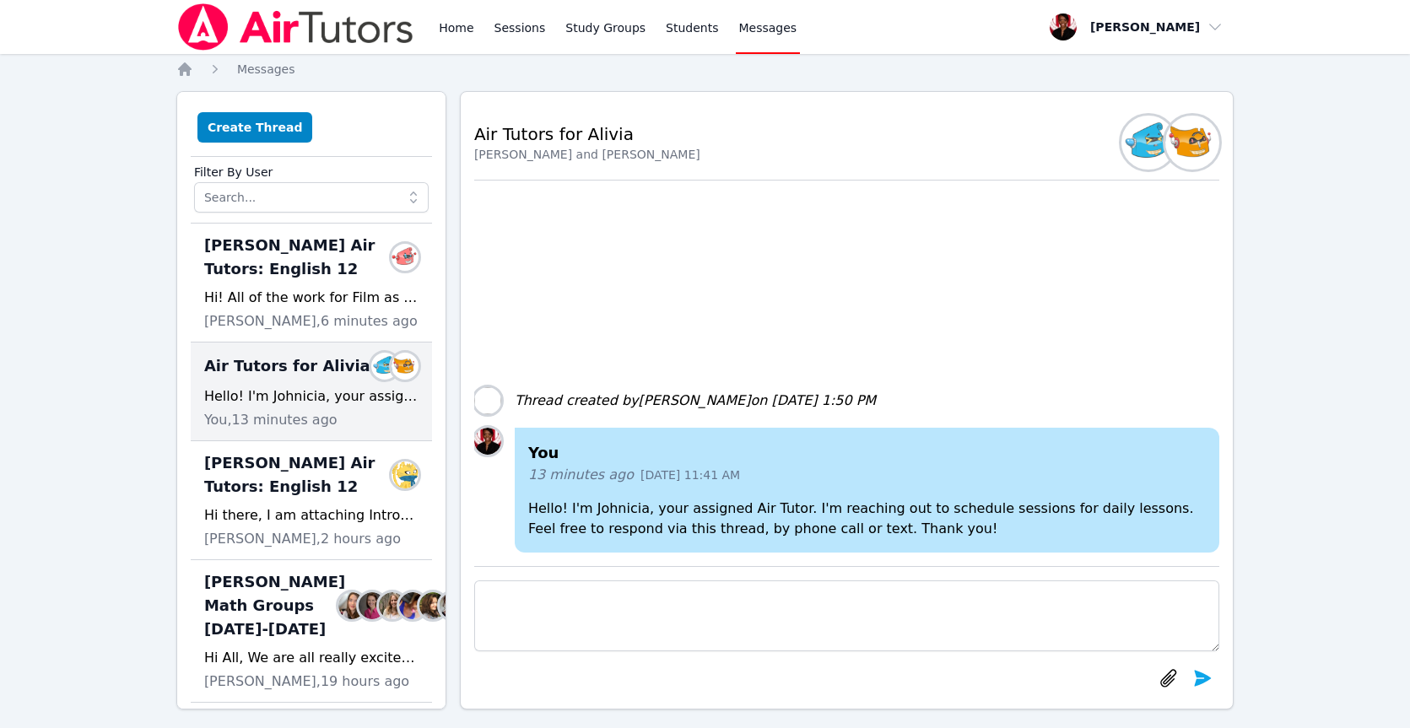
click at [443, 25] on link "Home" at bounding box center [456, 27] width 41 height 54
